Goal: Information Seeking & Learning: Learn about a topic

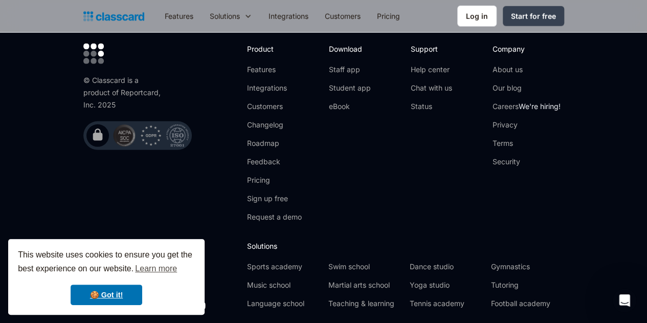
scroll to position [3393, 0]
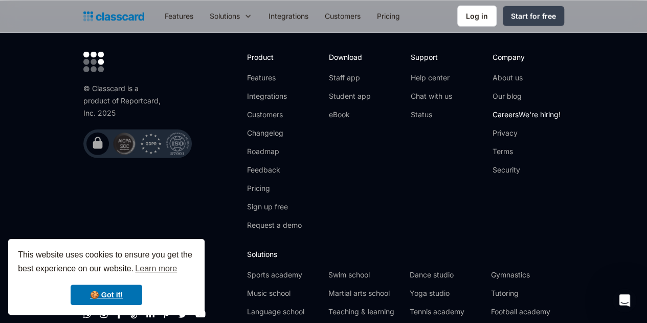
click at [558, 110] on link "Careers We're hiring!" at bounding box center [527, 115] width 68 height 10
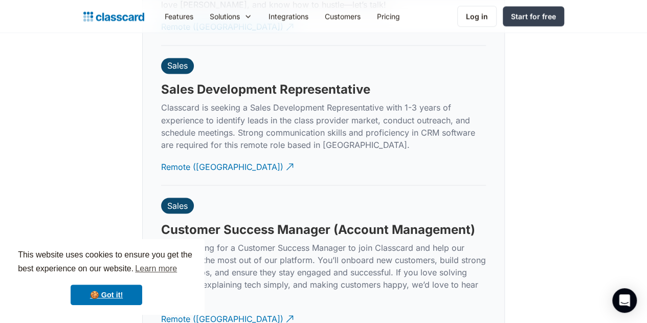
scroll to position [2822, 0]
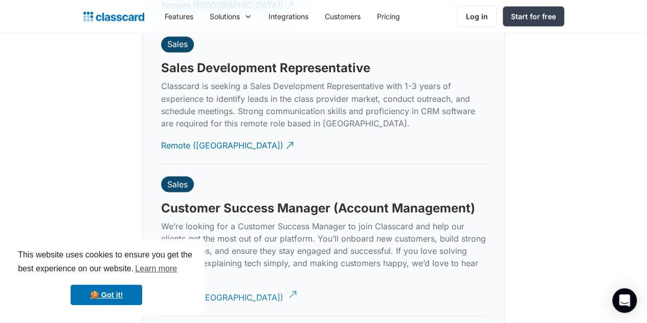
click at [195, 283] on div "Remote ([GEOGRAPHIC_DATA])" at bounding box center [222, 293] width 122 height 20
